Goal: Task Accomplishment & Management: Use online tool/utility

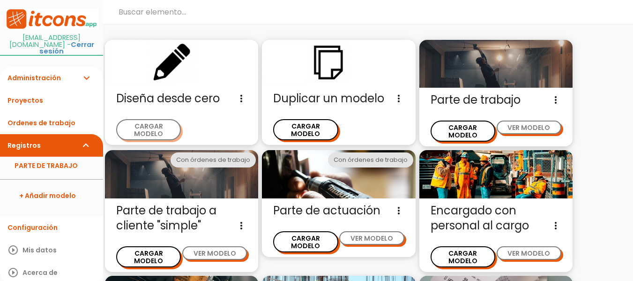
scroll to position [22, 0]
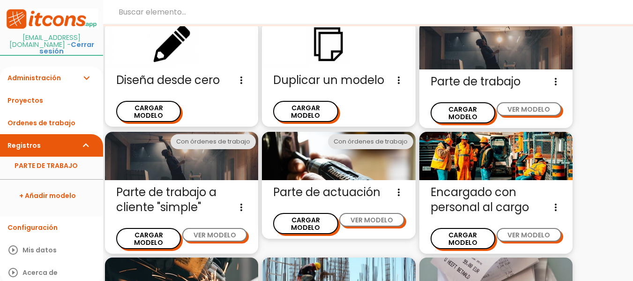
click at [505, 81] on span "Parte de trabajo Este es un modelo de parte diario pensado para un operario que…" at bounding box center [496, 81] width 131 height 15
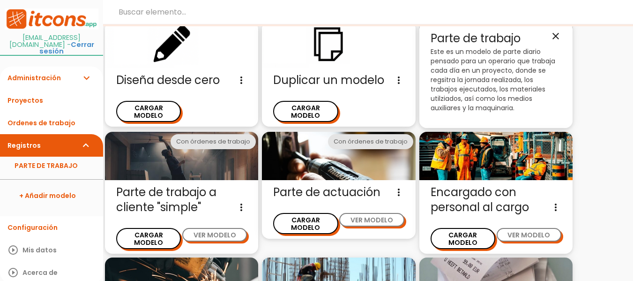
scroll to position [10, 0]
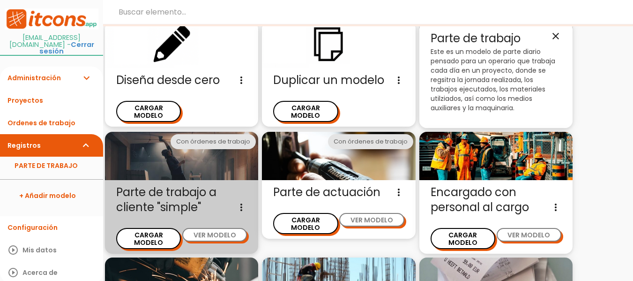
click at [146, 189] on span "Parte de trabajo a cliente "simple" Imagenes, hora comienzo, hora fin, motivo d…" at bounding box center [181, 200] width 131 height 30
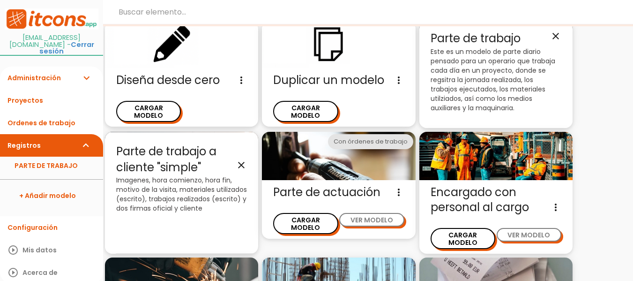
click at [243, 160] on icon "close" at bounding box center [241, 164] width 11 height 11
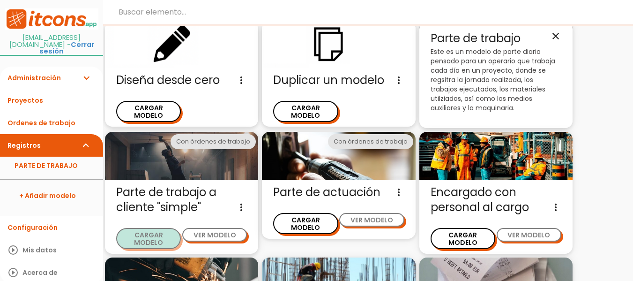
click at [141, 229] on button "CARGAR MODELO" at bounding box center [148, 238] width 65 height 21
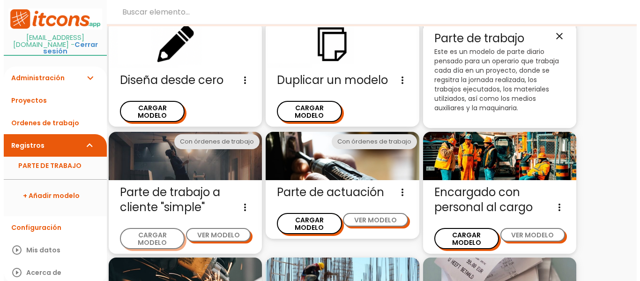
scroll to position [9, 0]
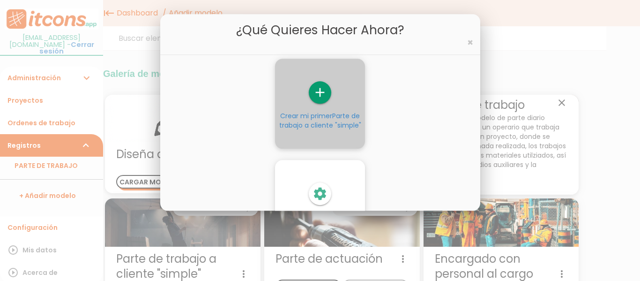
click at [321, 98] on icon "add" at bounding box center [320, 92] width 22 height 22
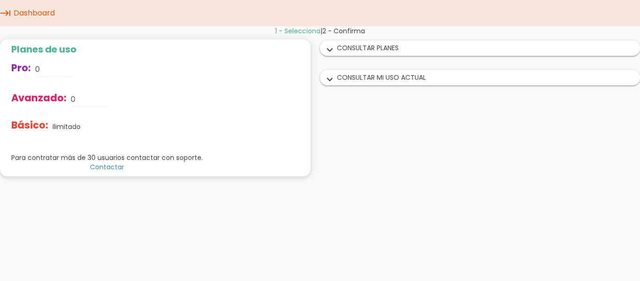
click at [364, 47] on div "expand_more CONSULTAR PLANES" at bounding box center [479, 48] width 319 height 15
